Goal: Task Accomplishment & Management: Complete application form

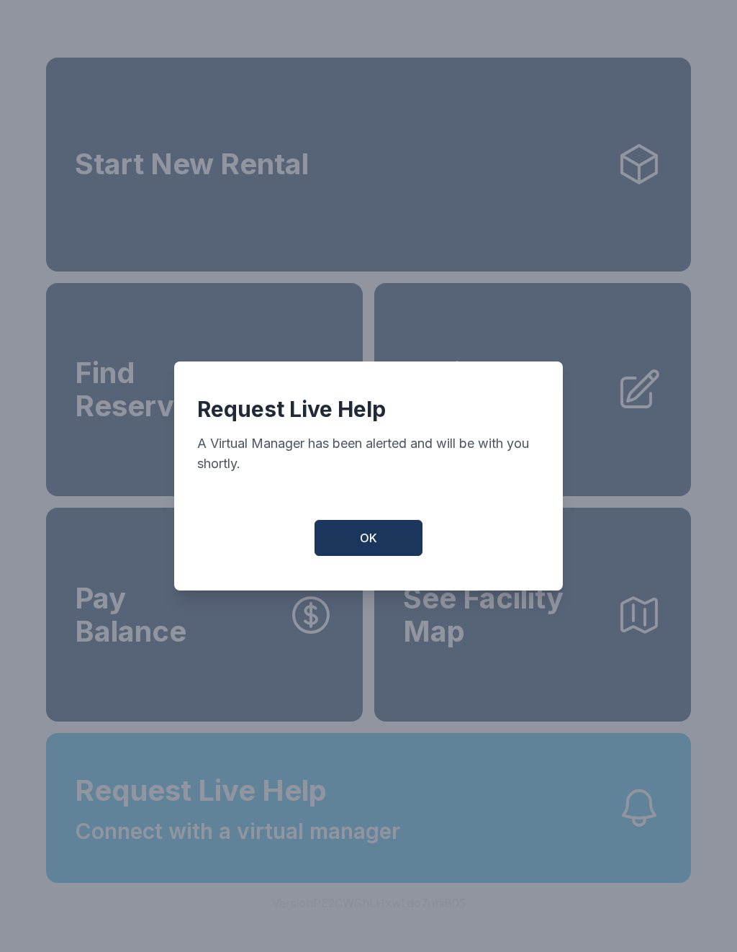
click at [379, 556] on button "OK" at bounding box center [369, 538] width 108 height 36
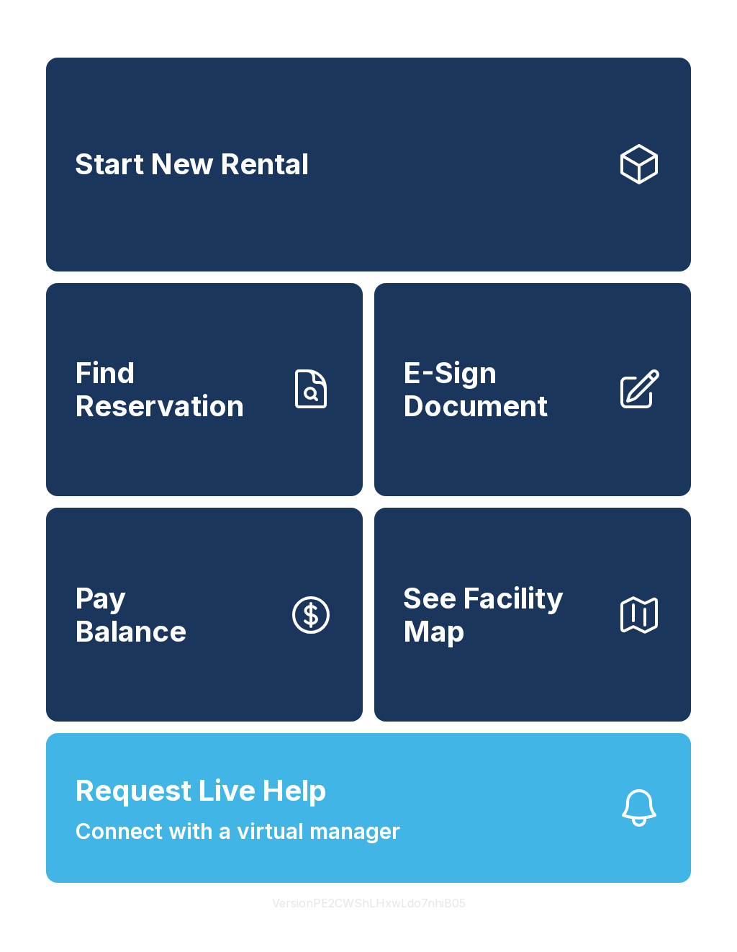
click at [295, 848] on span "Connect with a virtual manager" at bounding box center [238, 831] width 326 height 32
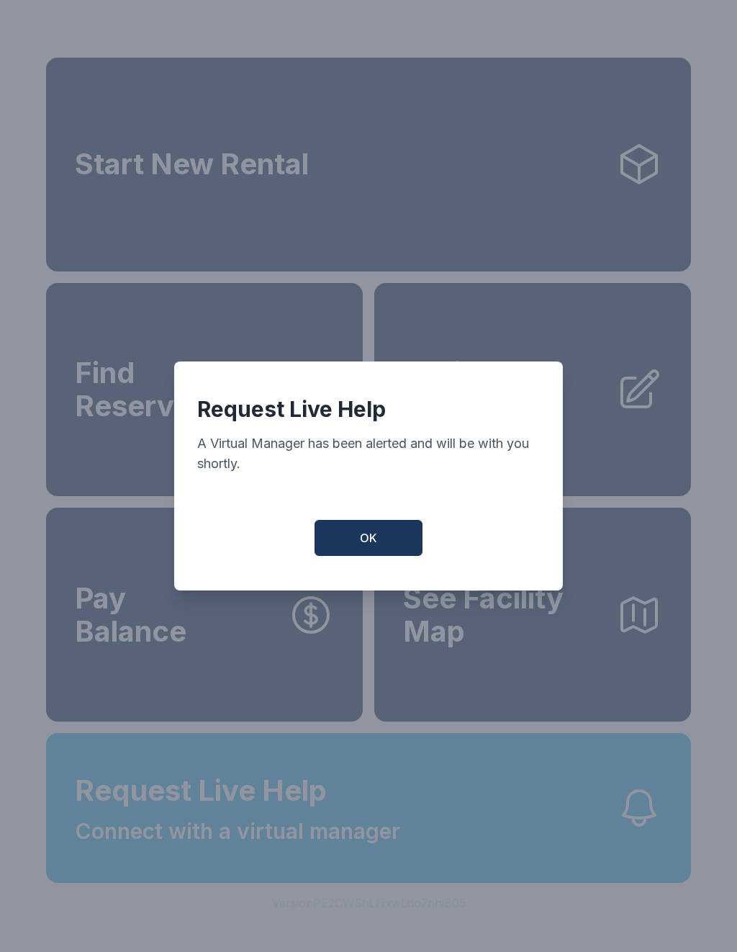
click at [372, 542] on span "OK" at bounding box center [368, 537] width 17 height 17
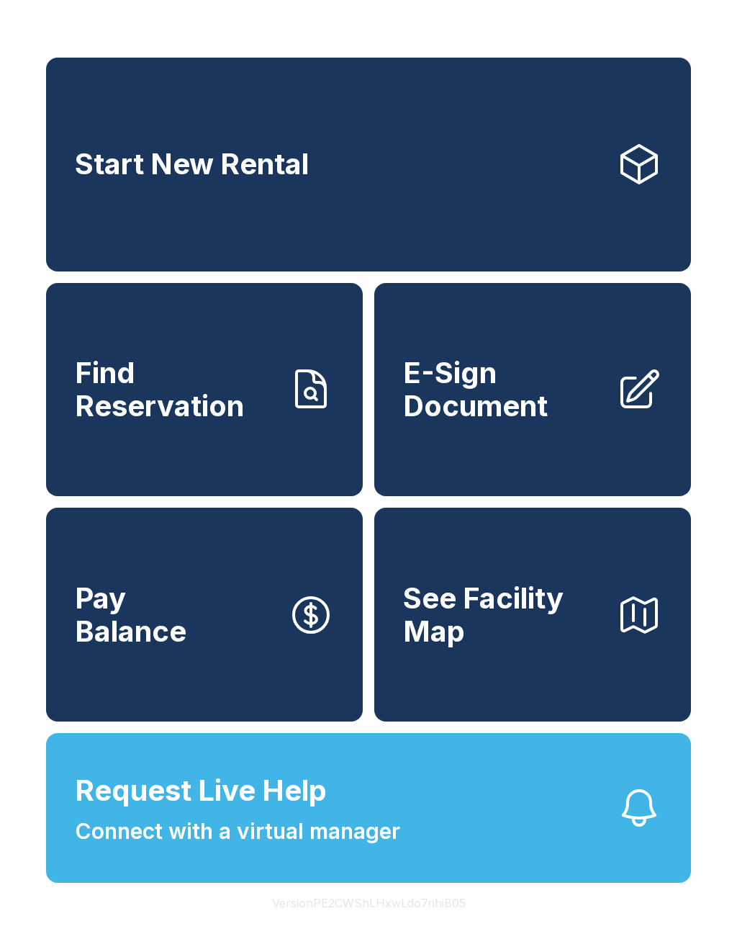
click at [207, 413] on span "Find Reservation" at bounding box center [176, 389] width 202 height 66
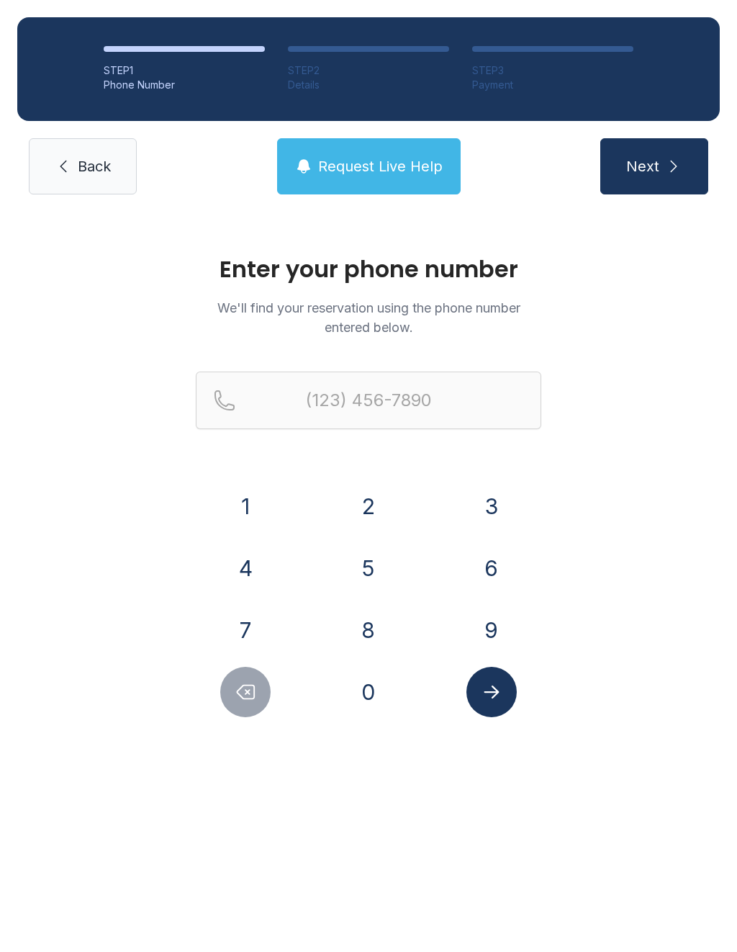
click at [371, 644] on button "8" at bounding box center [369, 630] width 50 height 50
click at [251, 573] on button "4" at bounding box center [245, 568] width 50 height 50
click at [485, 505] on button "3" at bounding box center [492, 506] width 50 height 50
click at [496, 574] on button "6" at bounding box center [492, 568] width 50 height 50
click at [495, 642] on button "9" at bounding box center [492, 630] width 50 height 50
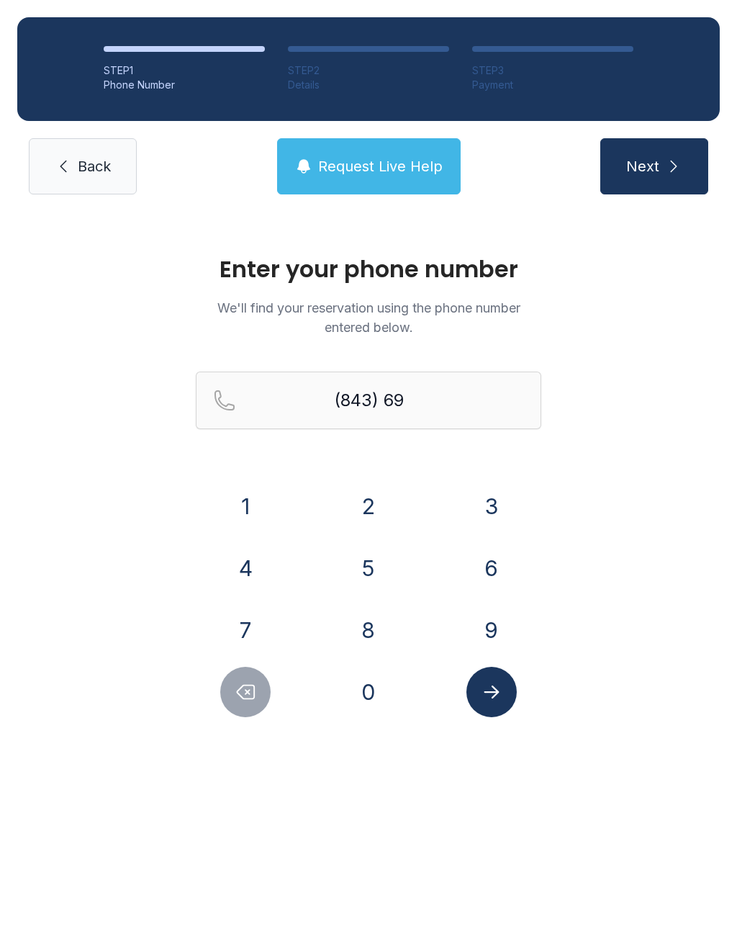
click at [493, 582] on button "6" at bounding box center [492, 568] width 50 height 50
click at [248, 570] on button "4" at bounding box center [245, 568] width 50 height 50
click at [372, 641] on button "8" at bounding box center [369, 630] width 50 height 50
click at [372, 570] on button "5" at bounding box center [369, 568] width 50 height 50
click at [373, 695] on button "0" at bounding box center [369, 692] width 50 height 50
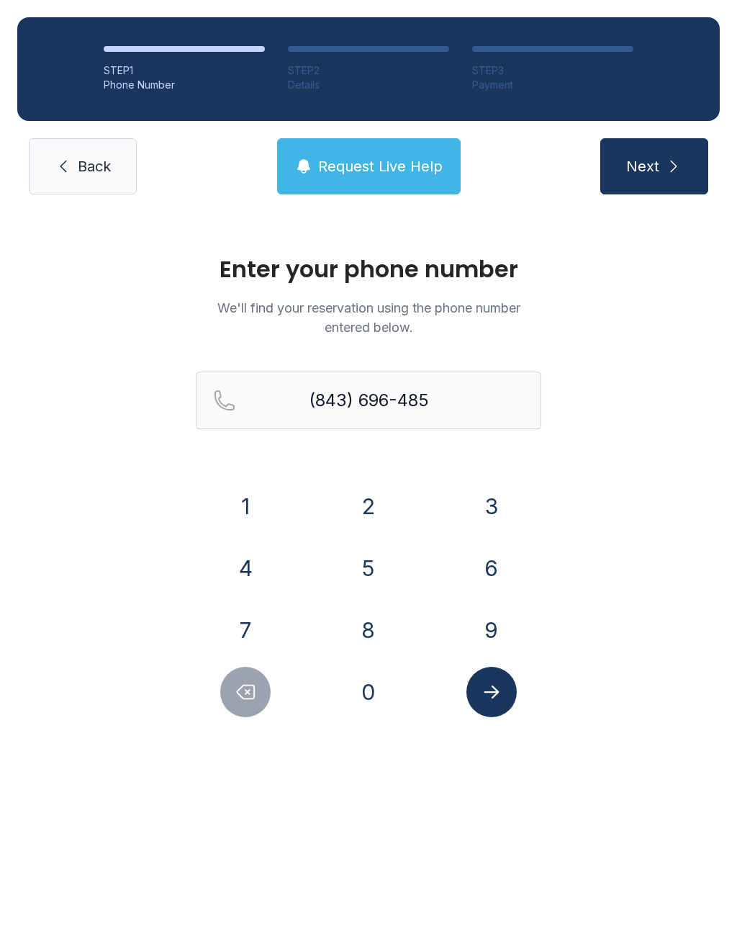
type input "[PHONE_NUMBER]"
click at [493, 686] on icon "Submit lookup form" at bounding box center [491, 692] width 15 height 13
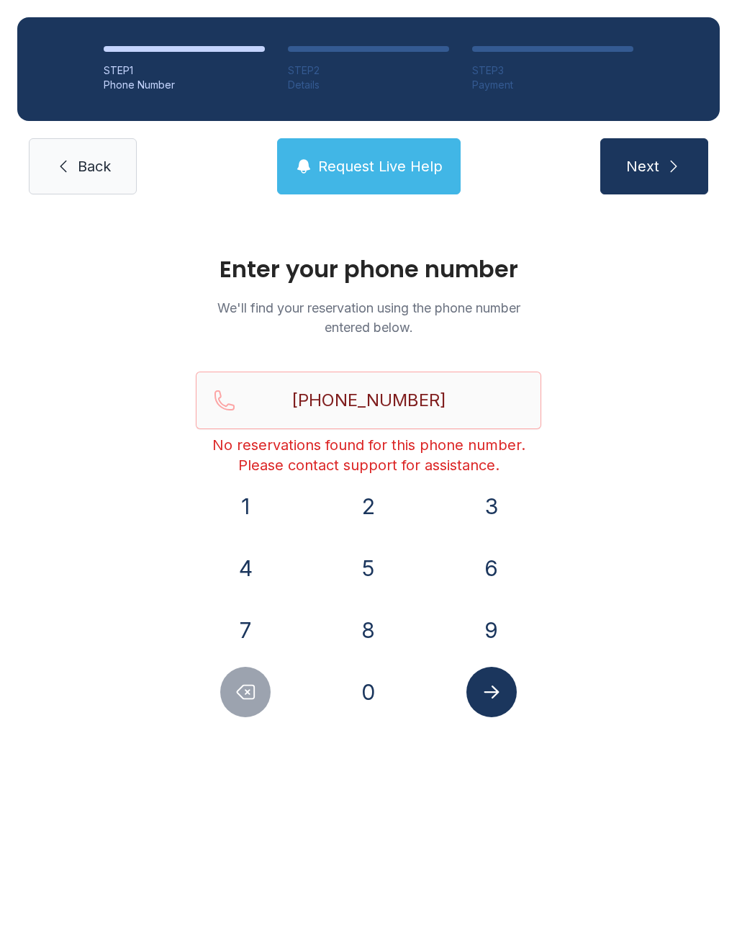
click at [683, 174] on button "Next" at bounding box center [655, 166] width 108 height 56
click at [491, 691] on icon "Submit lookup form" at bounding box center [492, 692] width 22 height 22
click at [676, 154] on button "Next" at bounding box center [655, 166] width 108 height 56
click at [358, 170] on span "Request Live Help" at bounding box center [380, 166] width 125 height 20
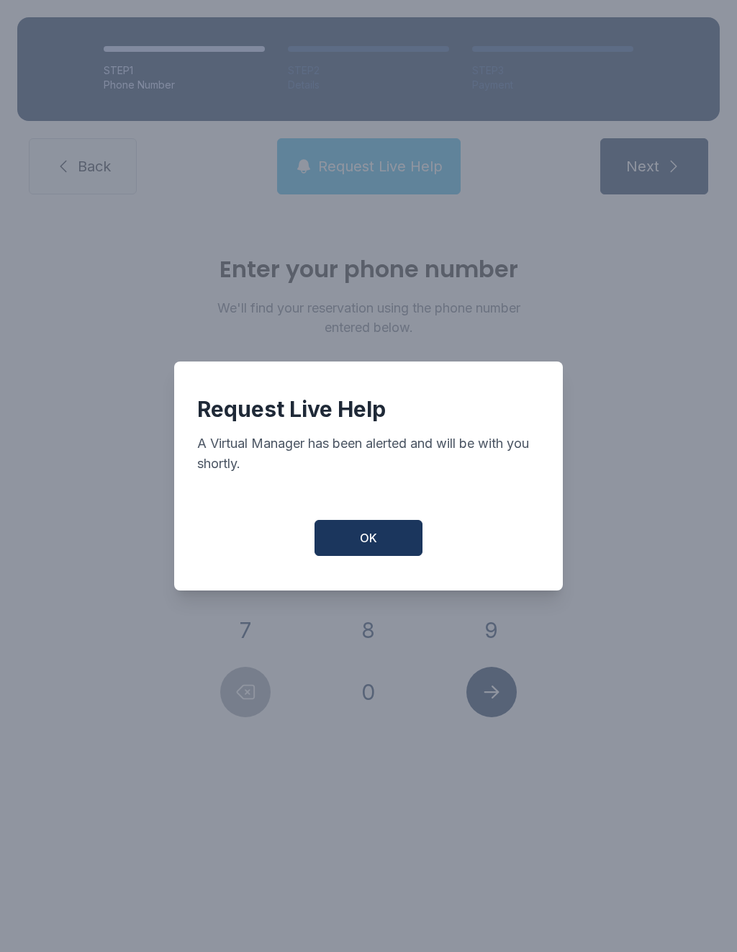
click at [395, 551] on button "OK" at bounding box center [369, 538] width 108 height 36
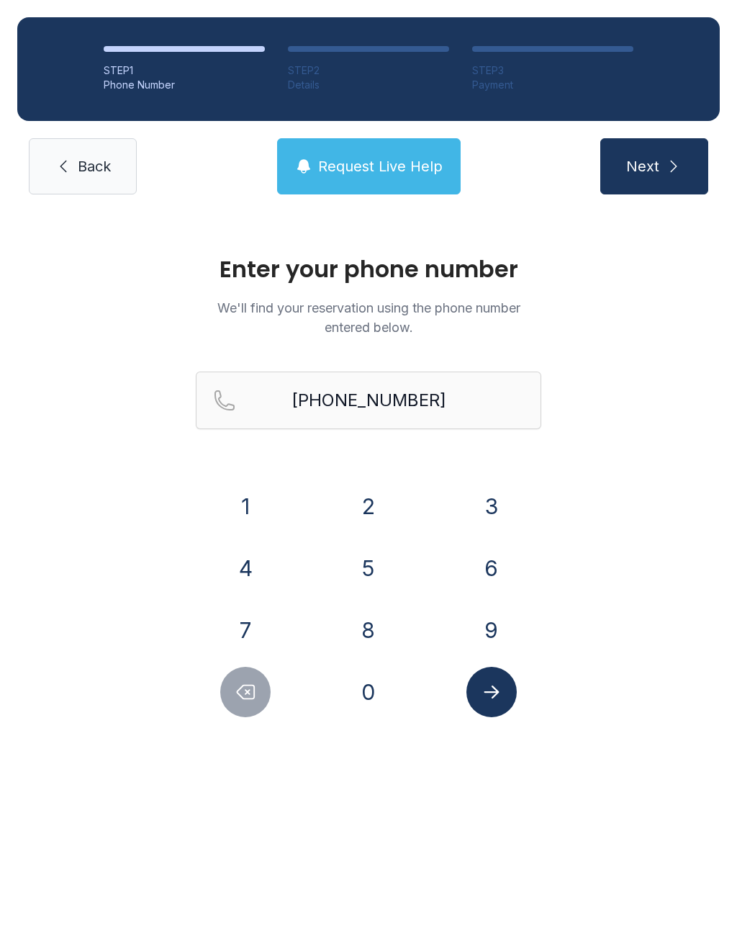
click at [97, 173] on span "Back" at bounding box center [94, 166] width 33 height 20
